Goal: Task Accomplishment & Management: Manage account settings

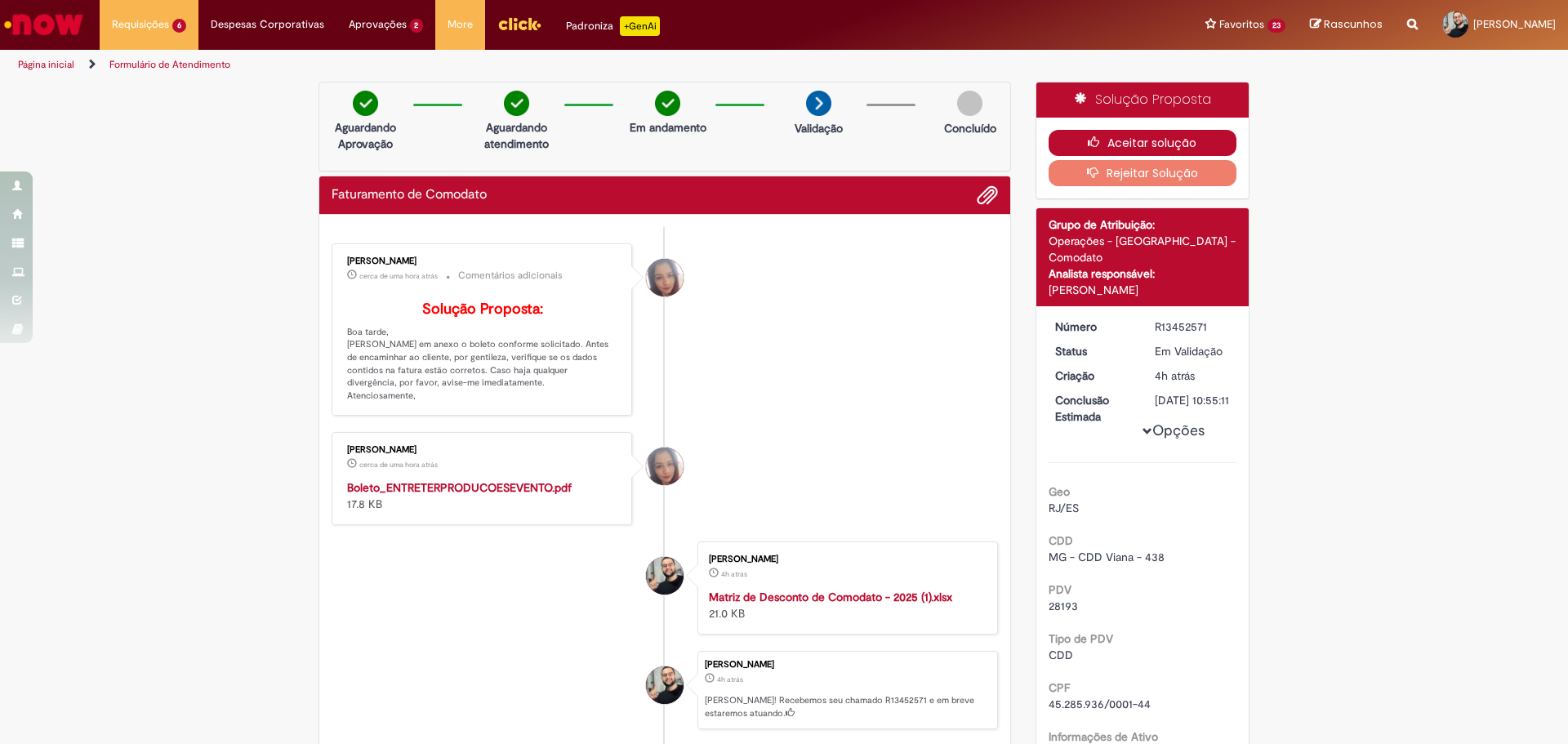
click at [1142, 139] on button "Aceitar solução" at bounding box center [1143, 143] width 189 height 27
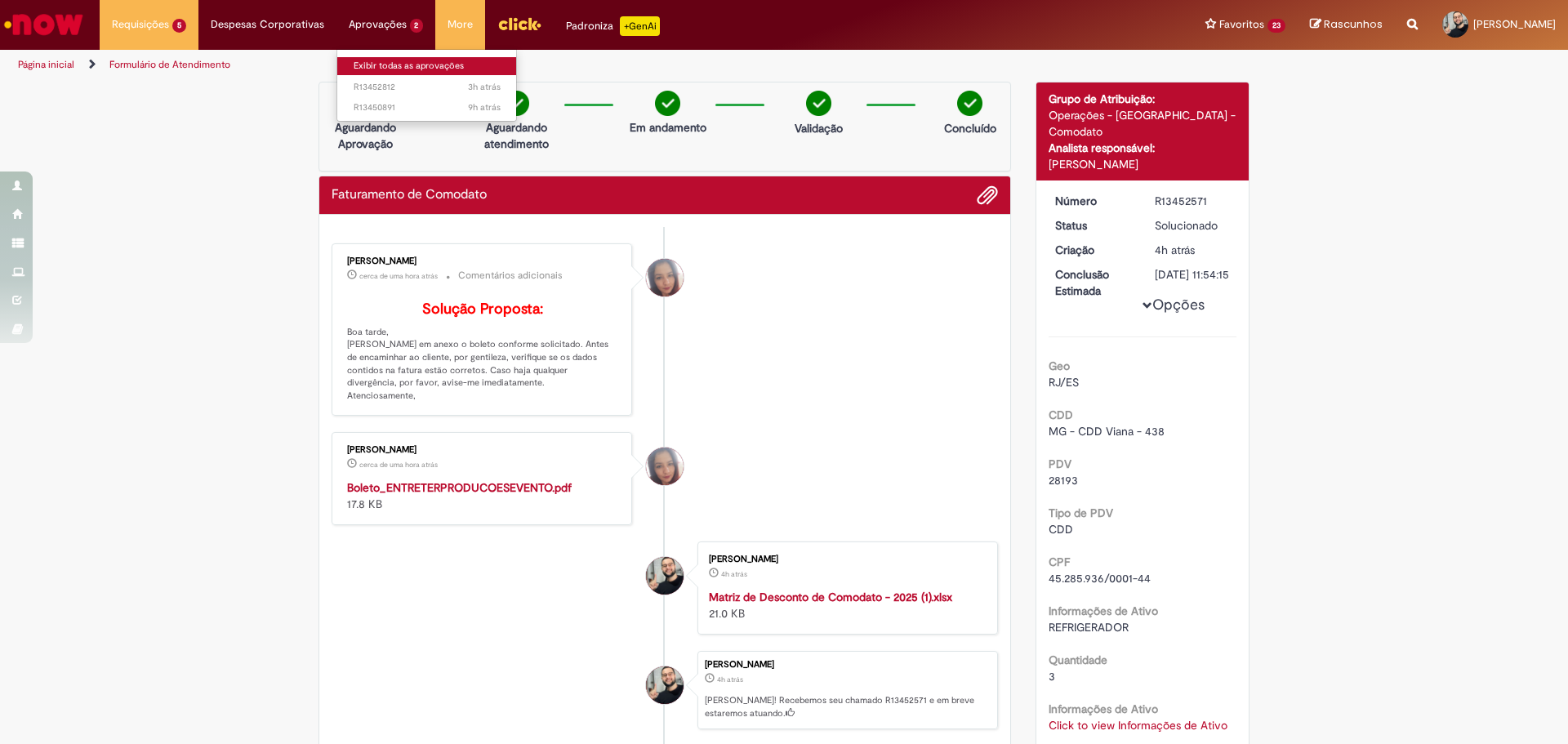
click at [406, 62] on link "Exibir todas as aprovações" at bounding box center [426, 65] width 179 height 18
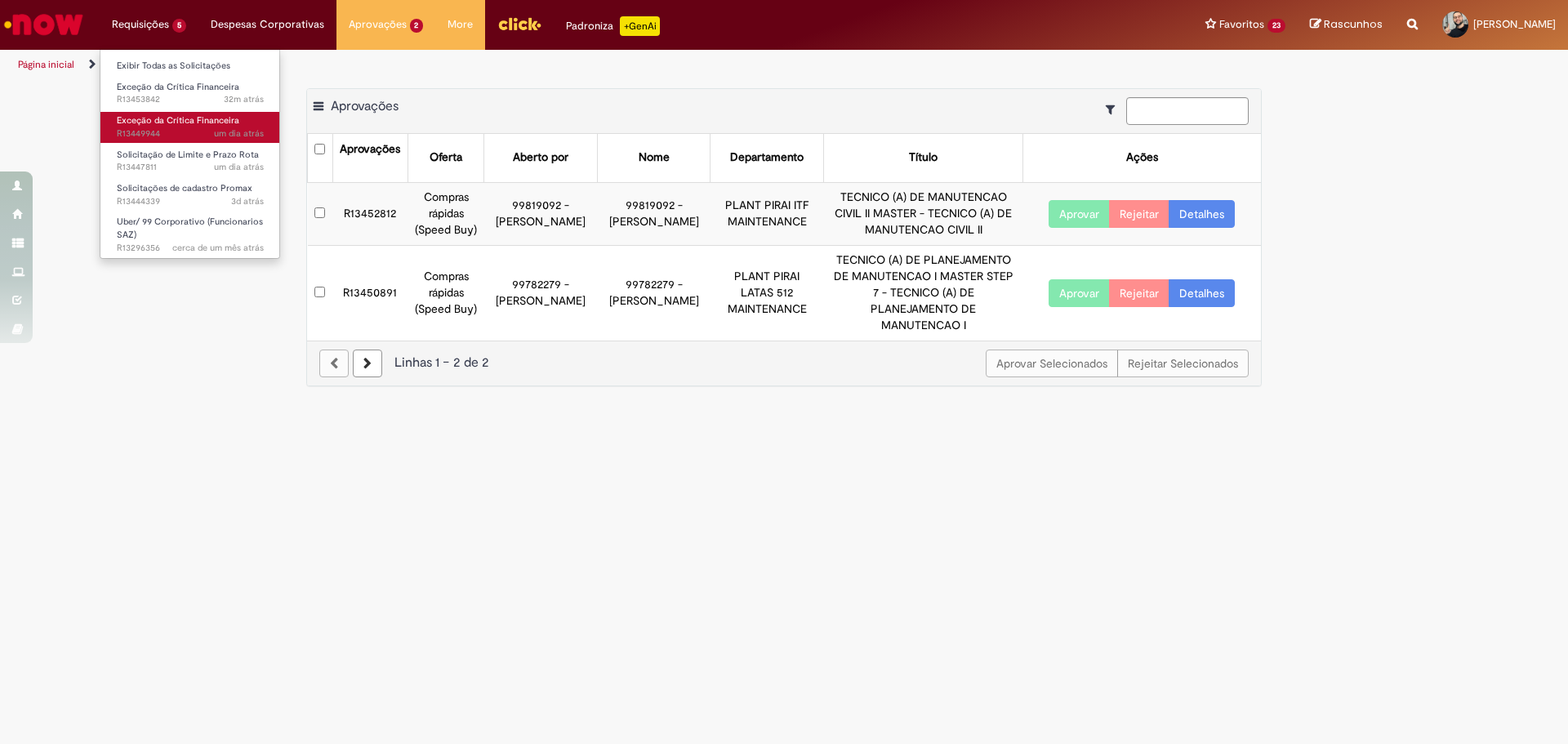
click at [158, 132] on span "um dia atrás um dia atrás R13449944" at bounding box center [190, 134] width 147 height 13
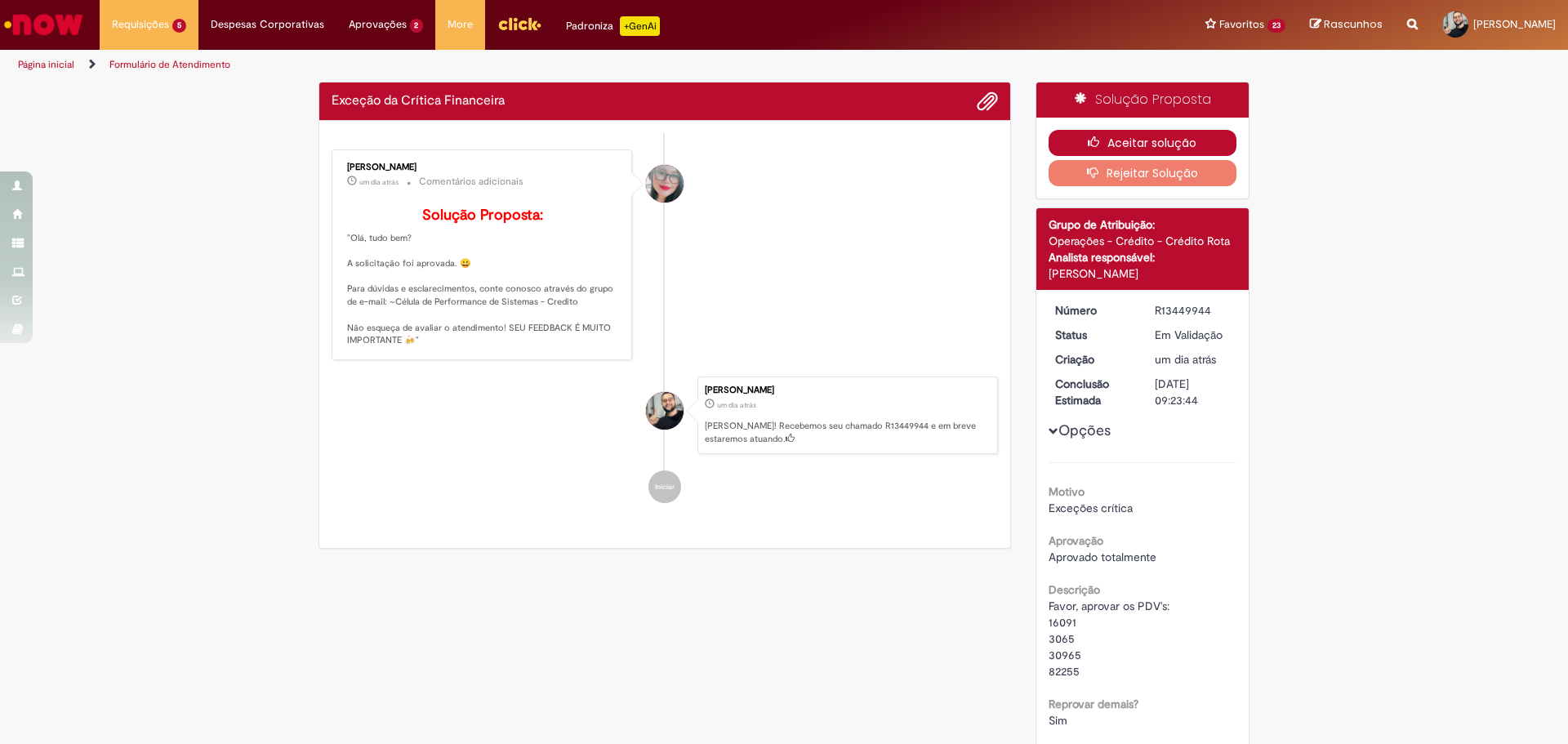
click at [1168, 155] on button "Aceitar solução" at bounding box center [1143, 143] width 189 height 27
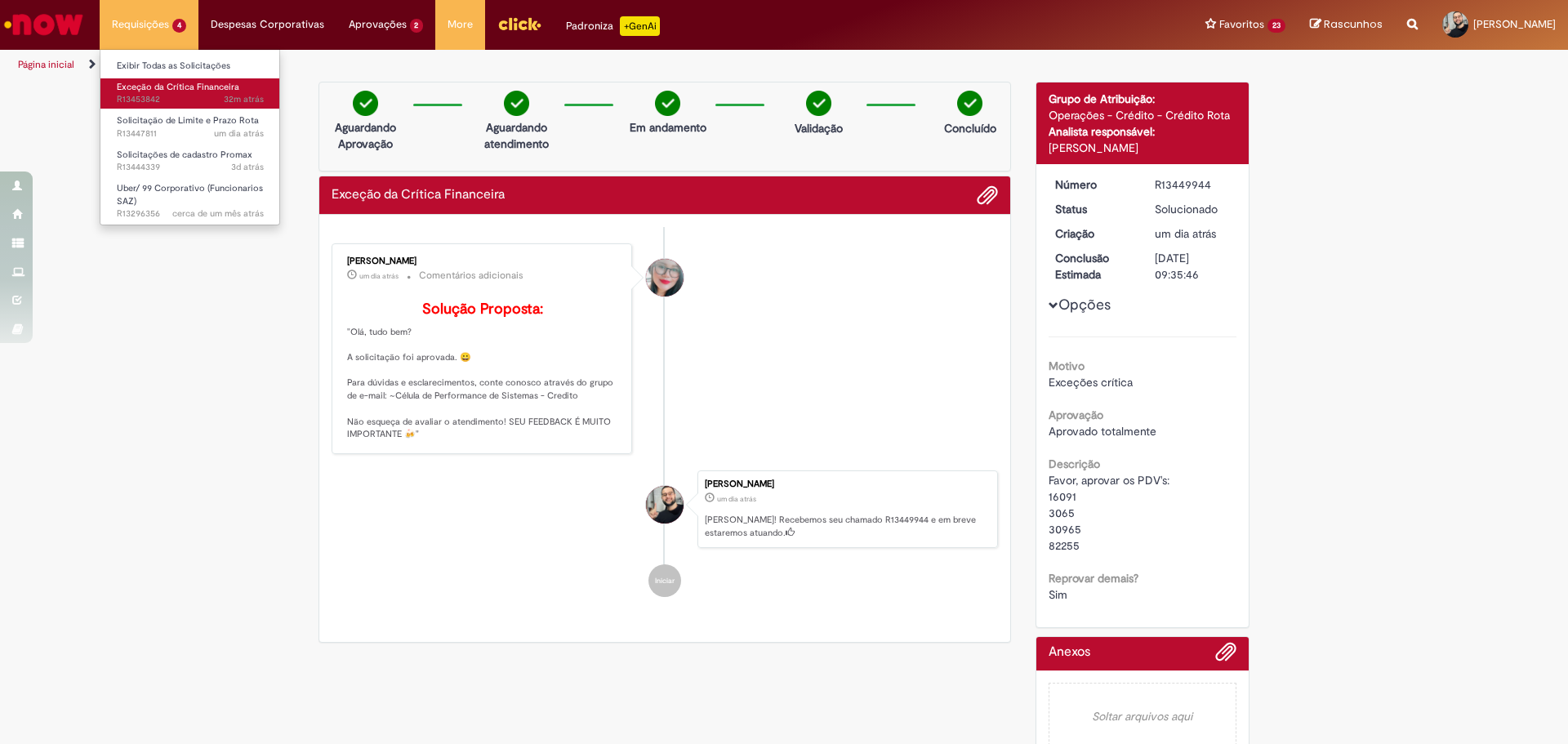
click at [178, 81] on span "Exceção da Crítica Financeira" at bounding box center [177, 86] width 122 height 12
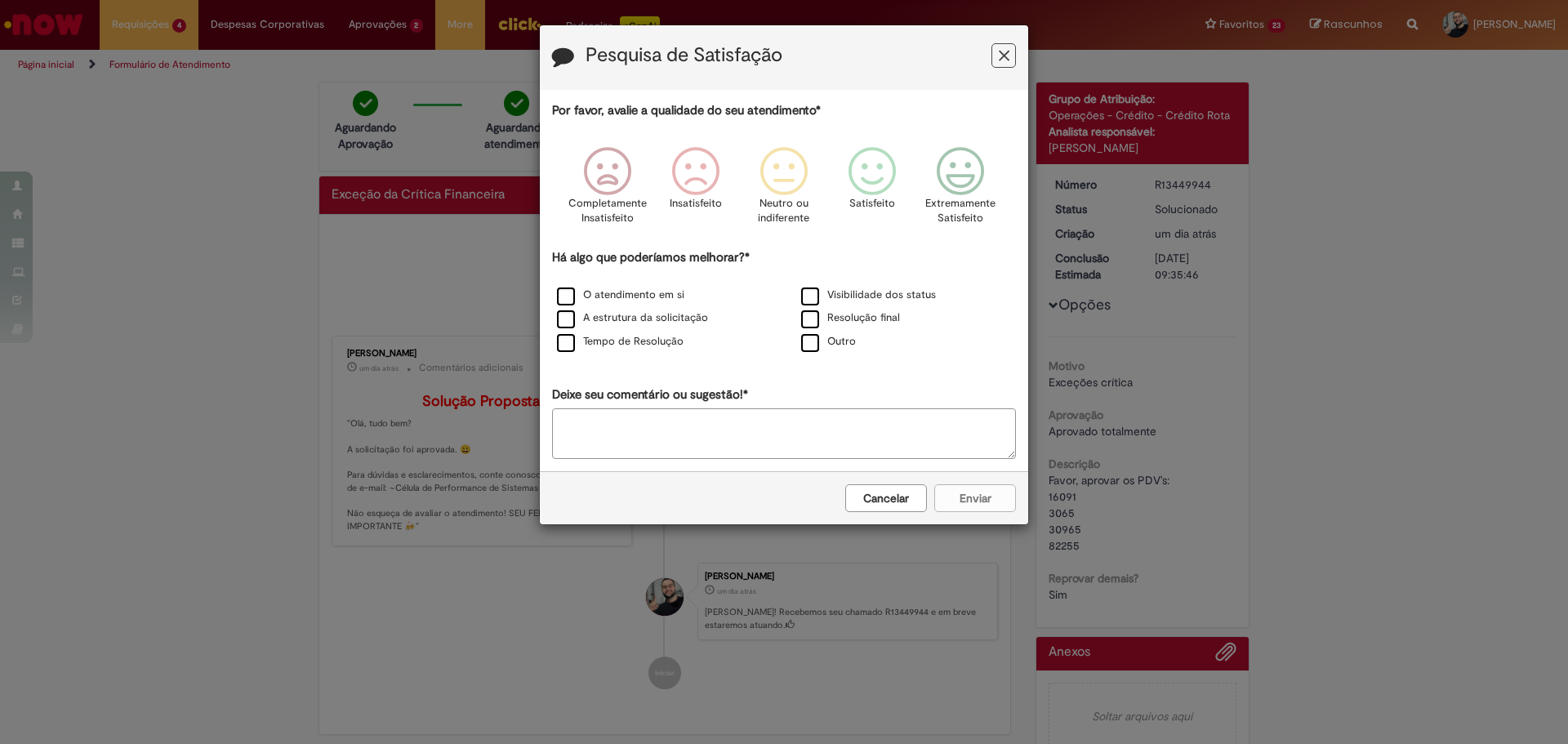
click at [993, 63] on button "Feedback" at bounding box center [1003, 56] width 25 height 25
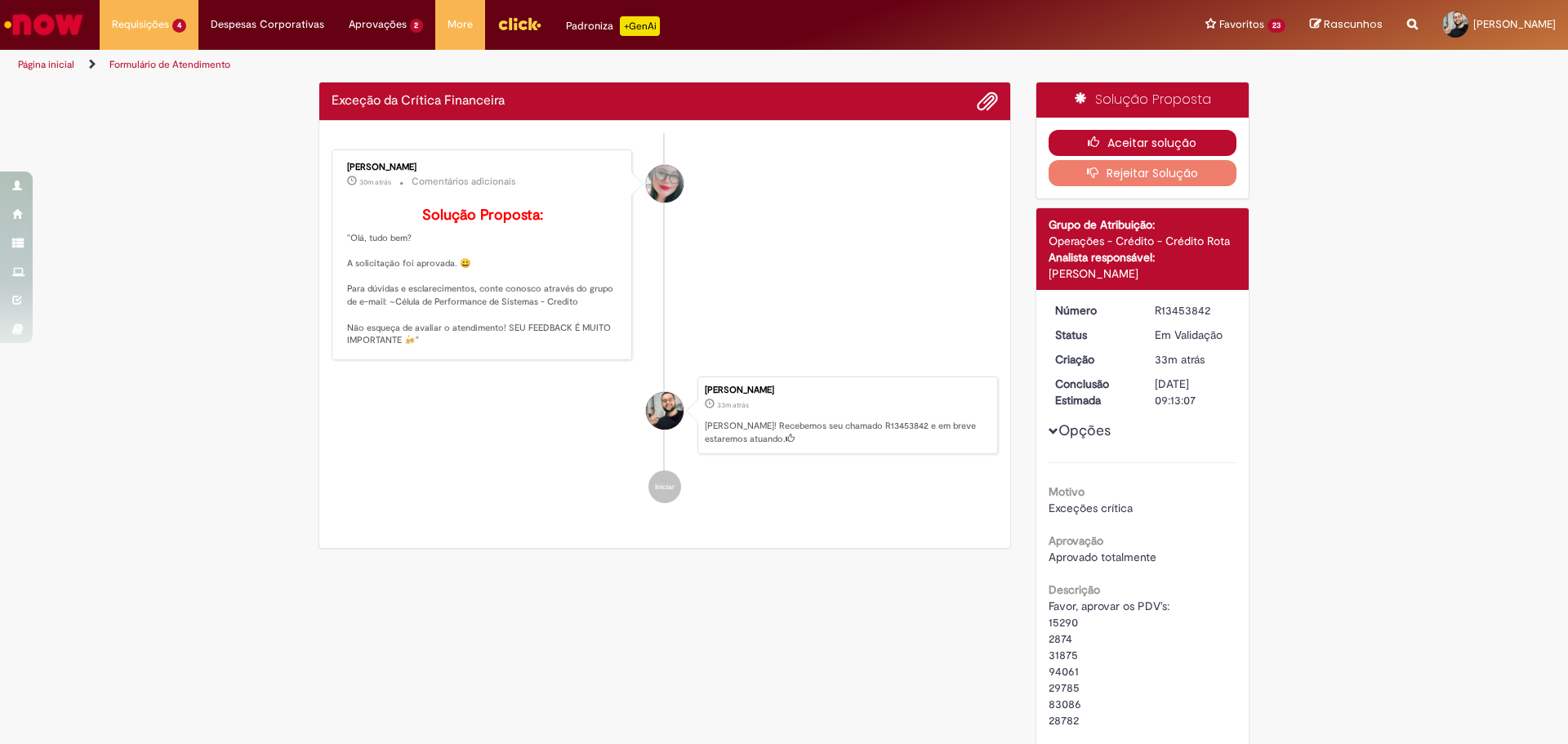
click at [1115, 143] on button "Aceitar solução" at bounding box center [1143, 143] width 189 height 27
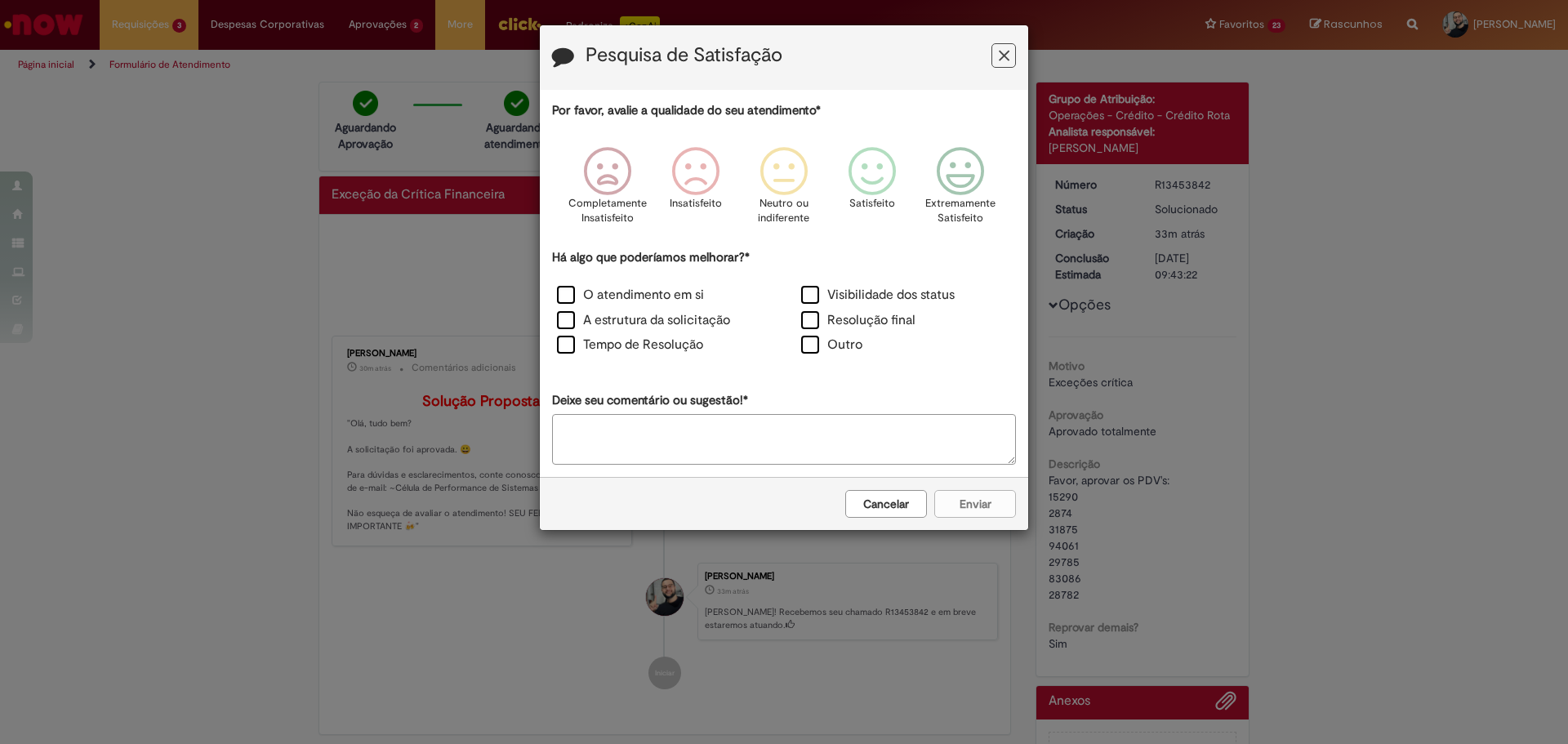
click at [999, 51] on icon "Feedback" at bounding box center [1003, 56] width 10 height 17
